Goal: Task Accomplishment & Management: Manage account settings

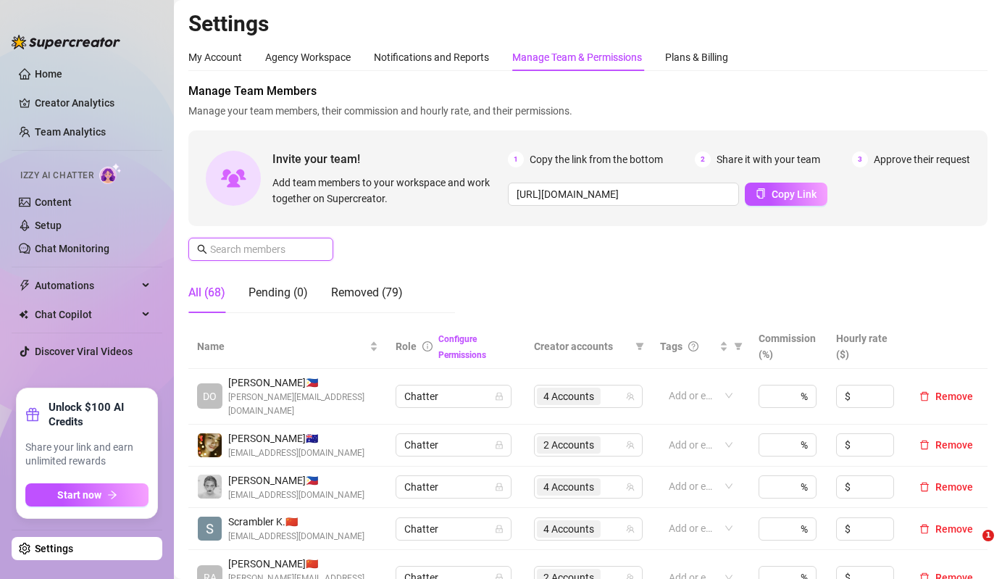
click at [247, 256] on input "text" at bounding box center [261, 249] width 103 height 16
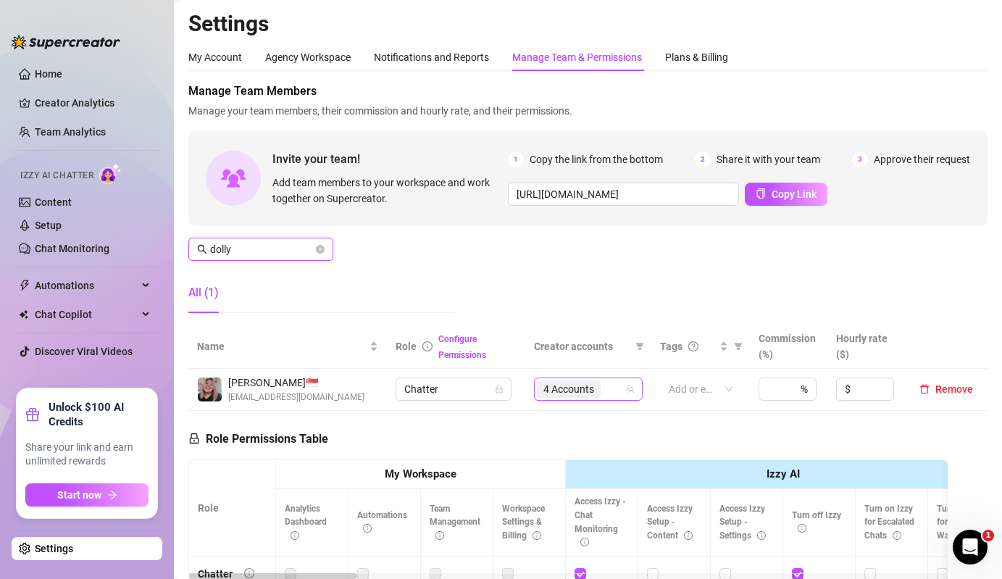
click at [581, 396] on span "4 Accounts" at bounding box center [568, 389] width 51 height 16
type input "dolly"
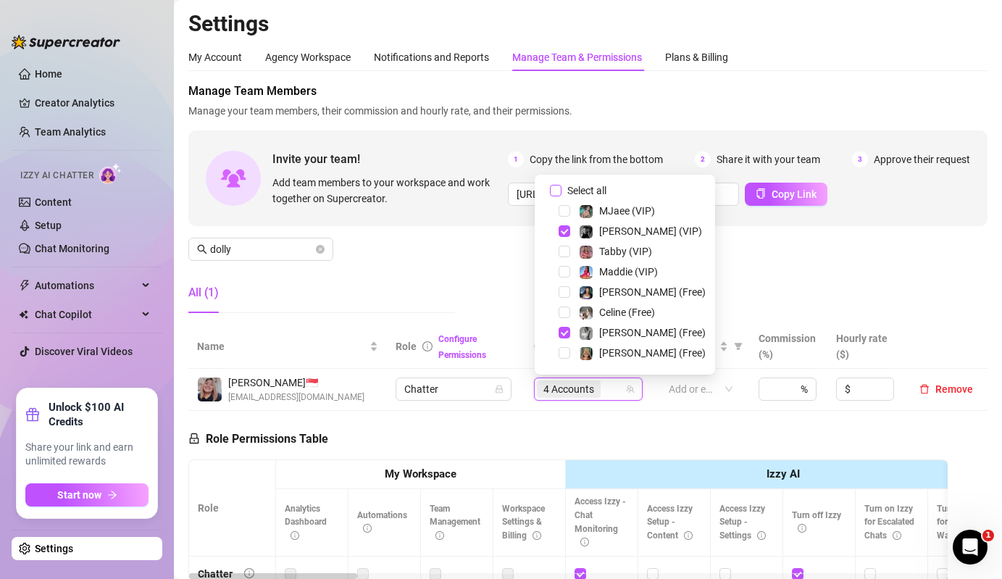
click at [573, 193] on span "Select all" at bounding box center [586, 191] width 51 height 16
click at [561, 193] on input "Select all" at bounding box center [556, 191] width 12 height 12
click at [573, 193] on span "Select all" at bounding box center [586, 191] width 51 height 16
click at [561, 193] on input "Select all" at bounding box center [556, 191] width 12 height 12
checkbox input "false"
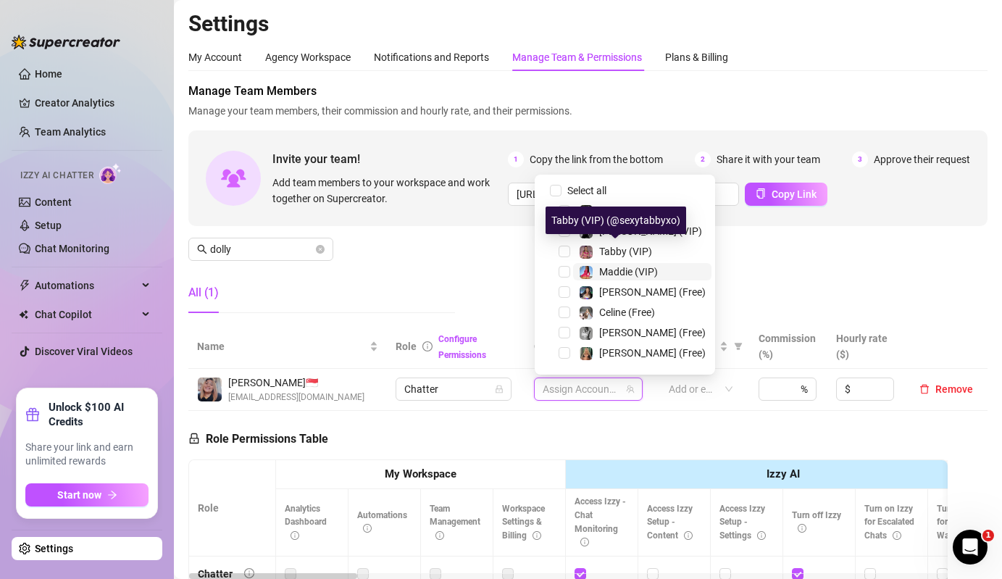
click at [603, 270] on span "Maddie (VIP)" at bounding box center [628, 272] width 59 height 12
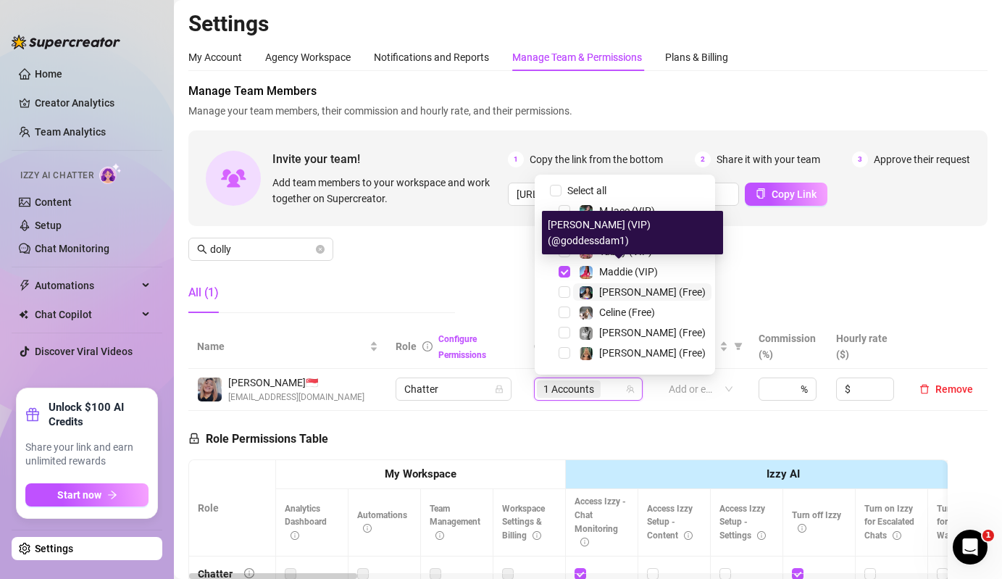
click at [610, 290] on span "[PERSON_NAME] (Free)" at bounding box center [652, 292] width 106 height 12
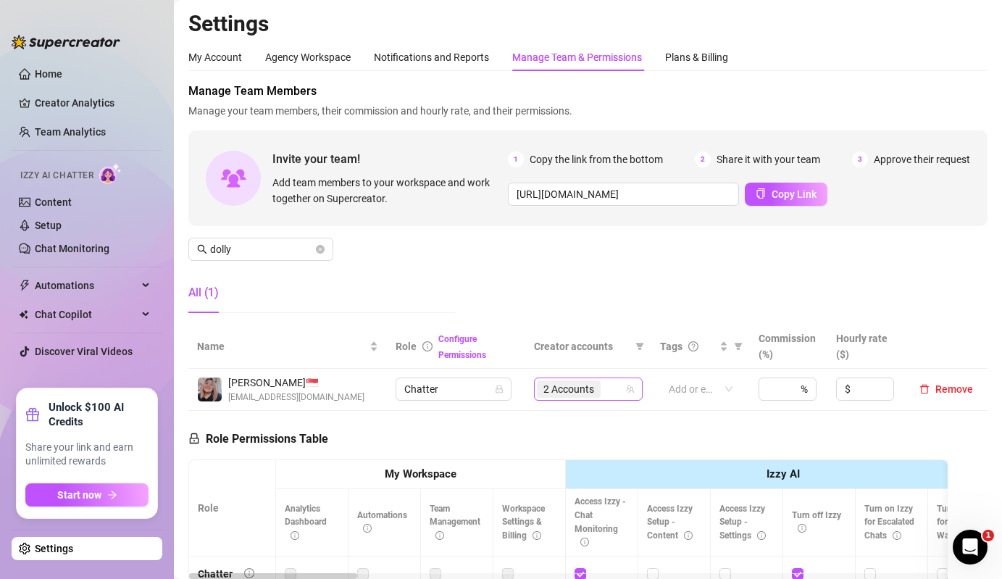
click at [572, 385] on span "2 Accounts" at bounding box center [568, 389] width 51 height 16
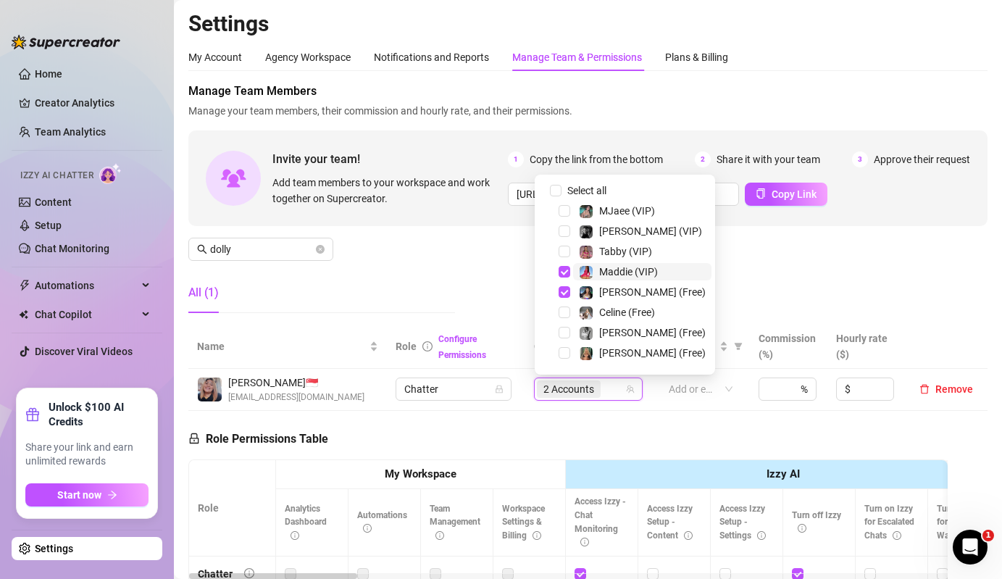
click at [617, 269] on span "Maddie (VIP)" at bounding box center [628, 272] width 59 height 12
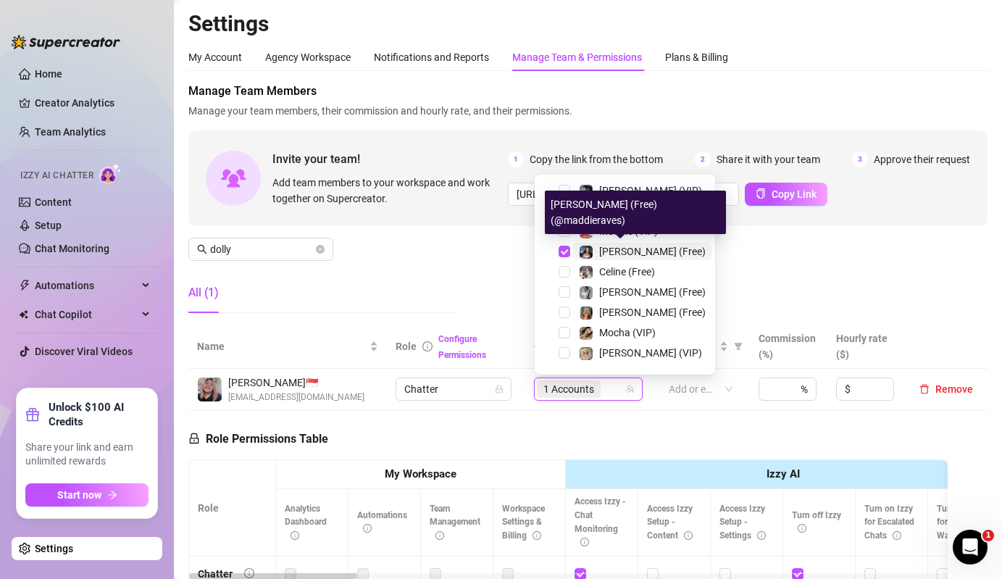
click at [606, 255] on span "[PERSON_NAME] (Free)" at bounding box center [652, 252] width 106 height 12
click at [606, 269] on span "Celine (Free)" at bounding box center [627, 272] width 56 height 12
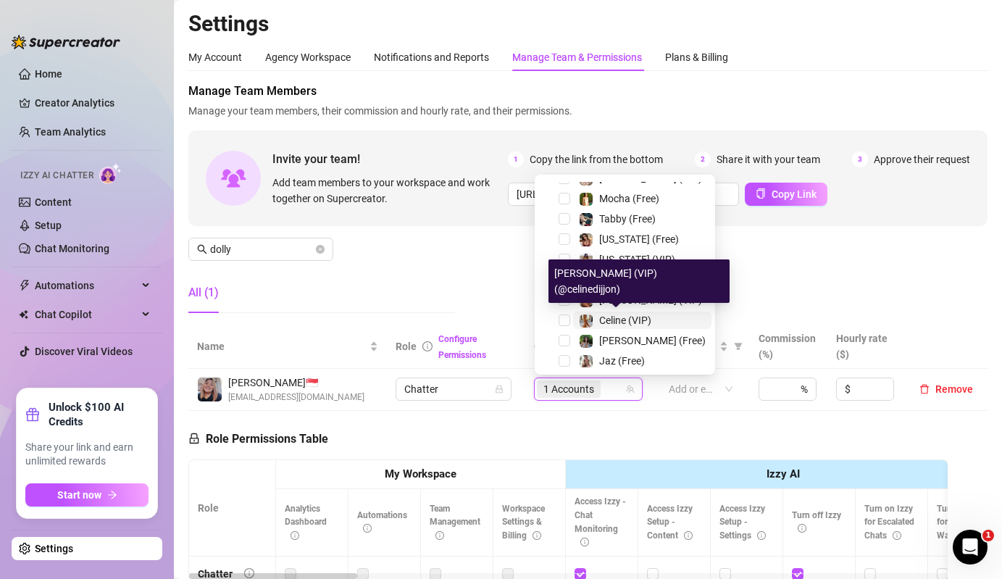
click at [598, 321] on div "Celine (VIP)" at bounding box center [615, 320] width 72 height 17
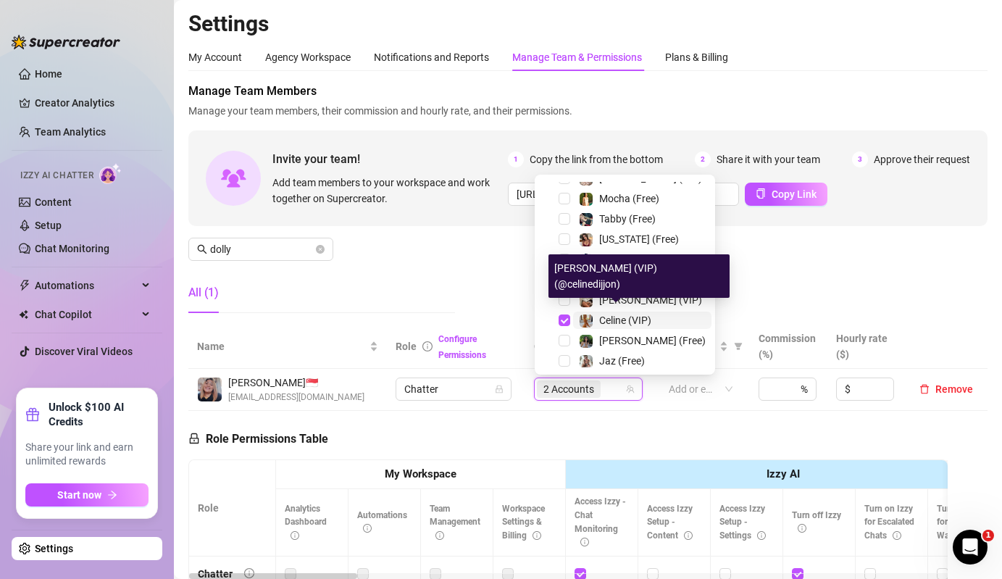
scroll to position [220, 0]
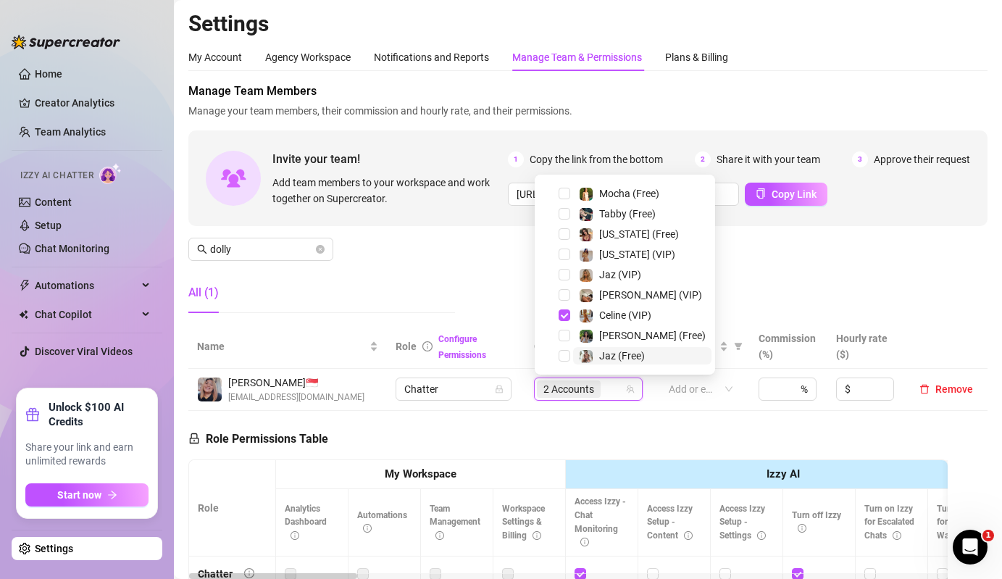
click at [604, 356] on span "Jaz (Free)" at bounding box center [622, 356] width 46 height 12
click at [590, 278] on img at bounding box center [586, 275] width 13 height 13
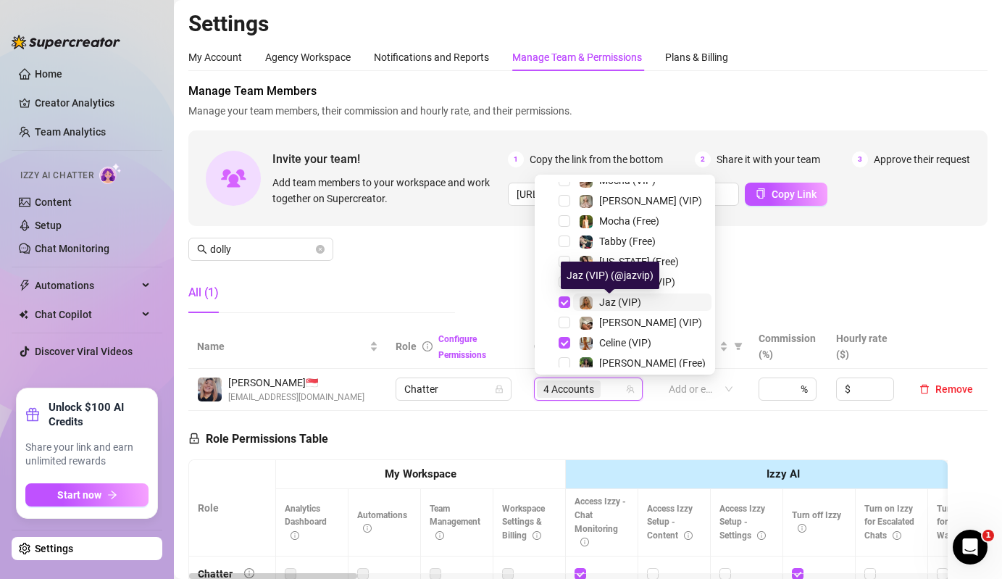
scroll to position [188, 0]
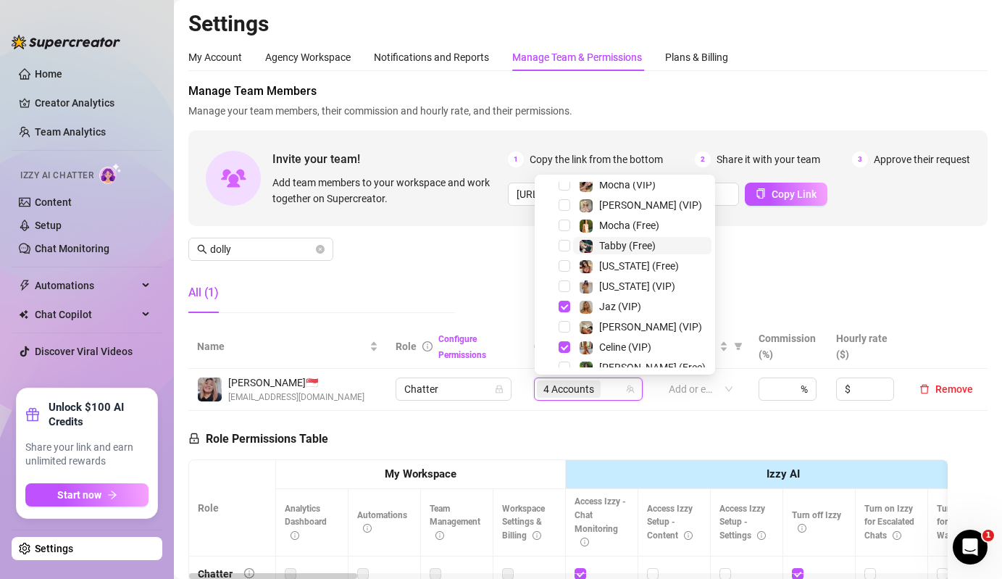
click at [576, 248] on span "Tabby (Free)" at bounding box center [642, 245] width 138 height 17
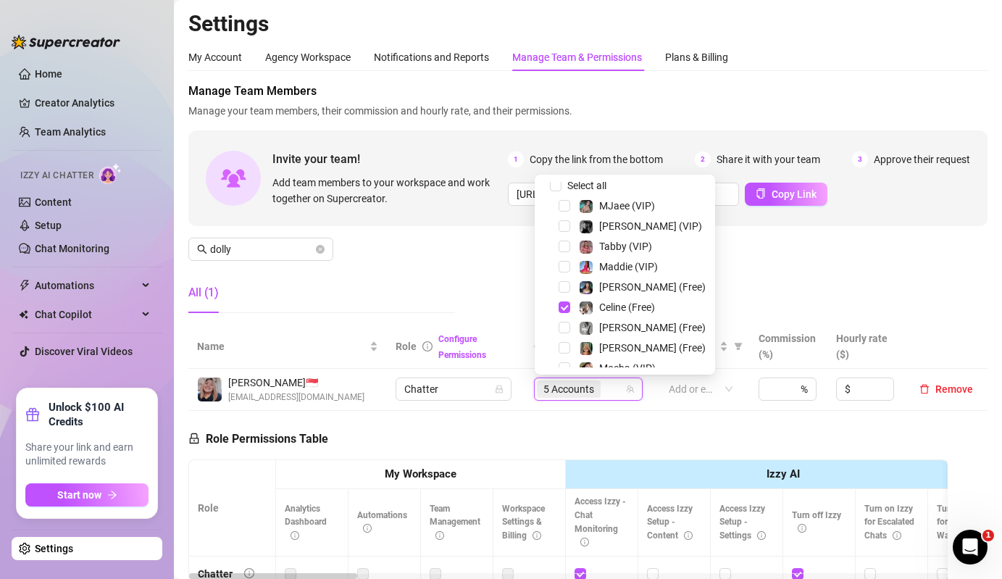
scroll to position [0, 0]
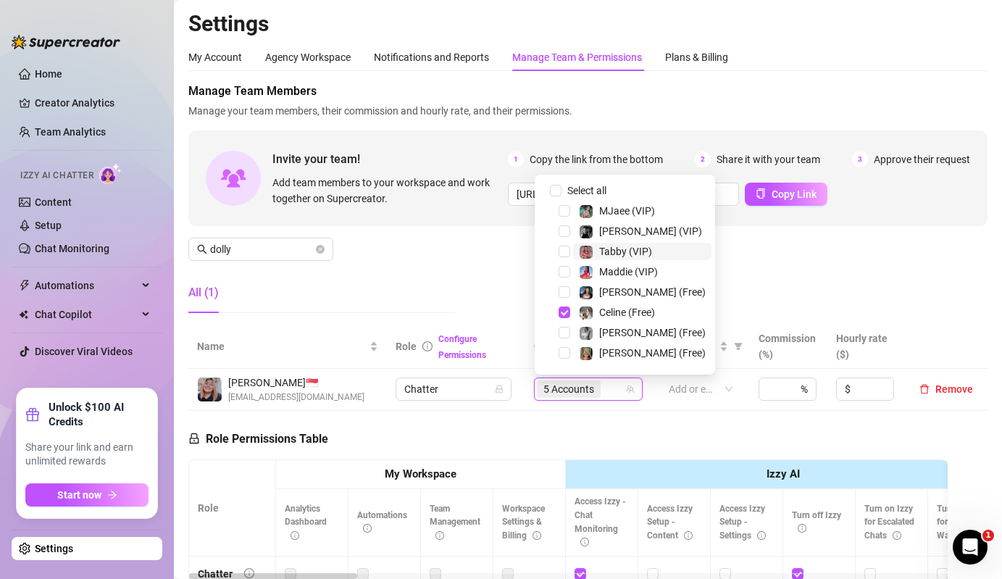
click at [576, 250] on span "Tabby (VIP)" at bounding box center [642, 251] width 138 height 17
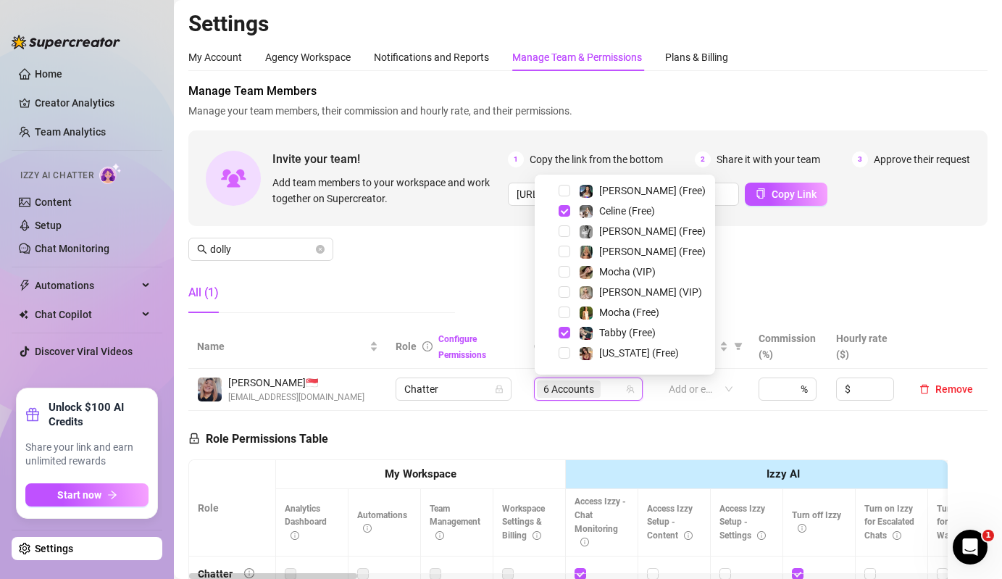
click at [491, 249] on div "Manage Team Members Manage your team members, their commission and hourly rate,…" at bounding box center [587, 204] width 799 height 242
